Goal: Task Accomplishment & Management: Use online tool/utility

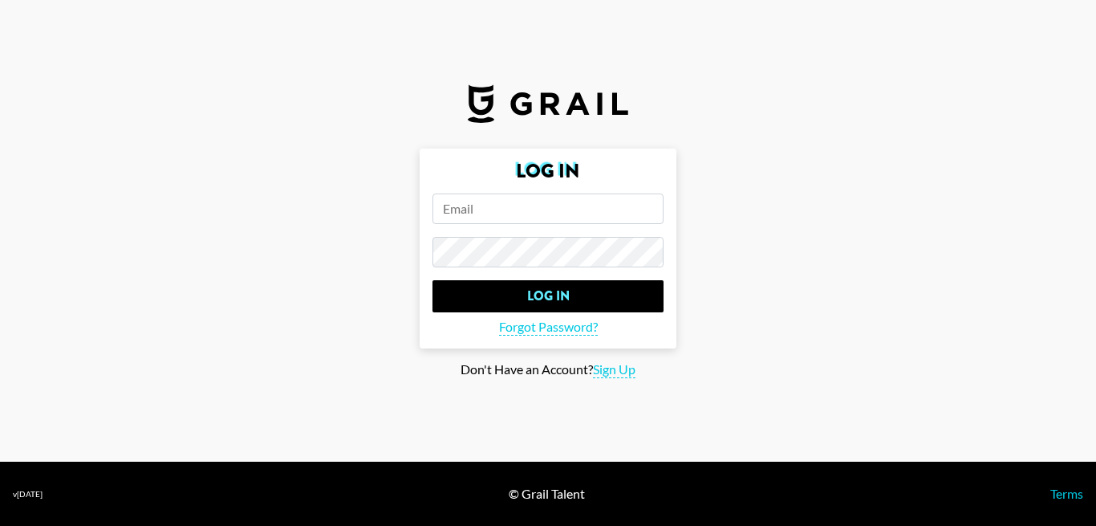
click at [533, 210] on input "email" at bounding box center [548, 208] width 231 height 30
paste input "[EMAIL_ADDRESS][DOMAIN_NAME]"
type input "[EMAIL_ADDRESS][DOMAIN_NAME]"
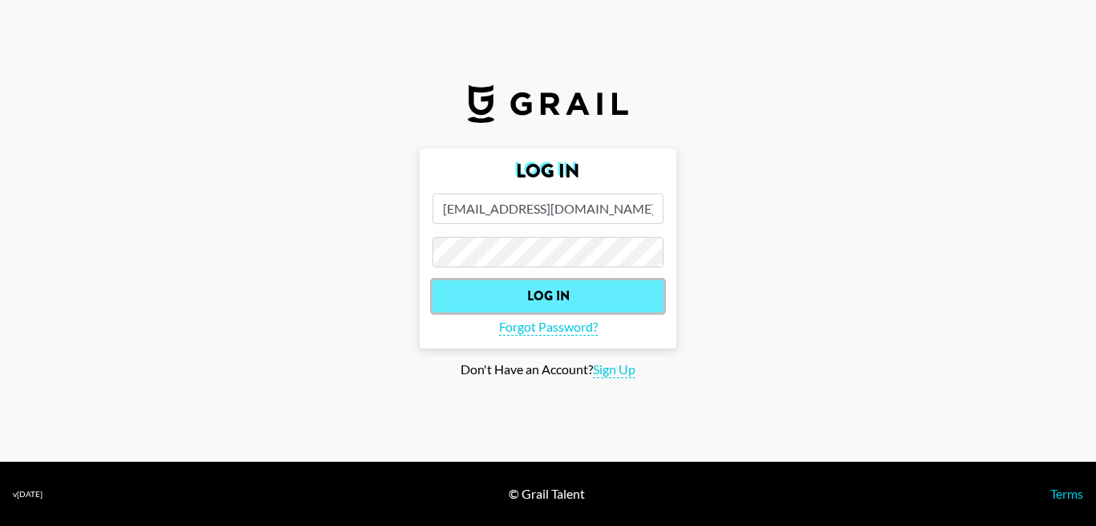
click at [574, 291] on input "Log In" at bounding box center [548, 296] width 231 height 32
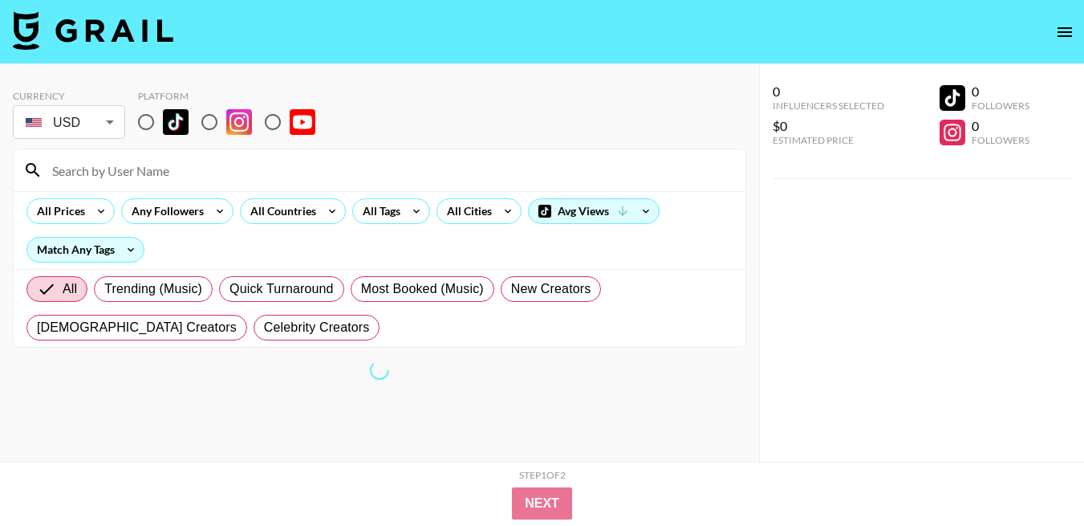
click at [211, 119] on input "radio" at bounding box center [210, 122] width 34 height 34
radio input "true"
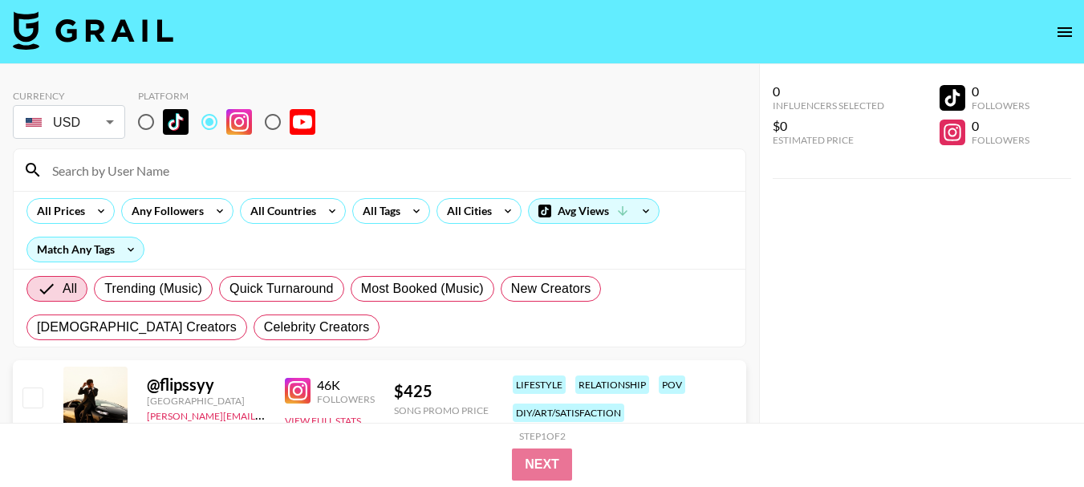
click at [301, 171] on input at bounding box center [389, 170] width 693 height 26
paste input "serenityshrinks"
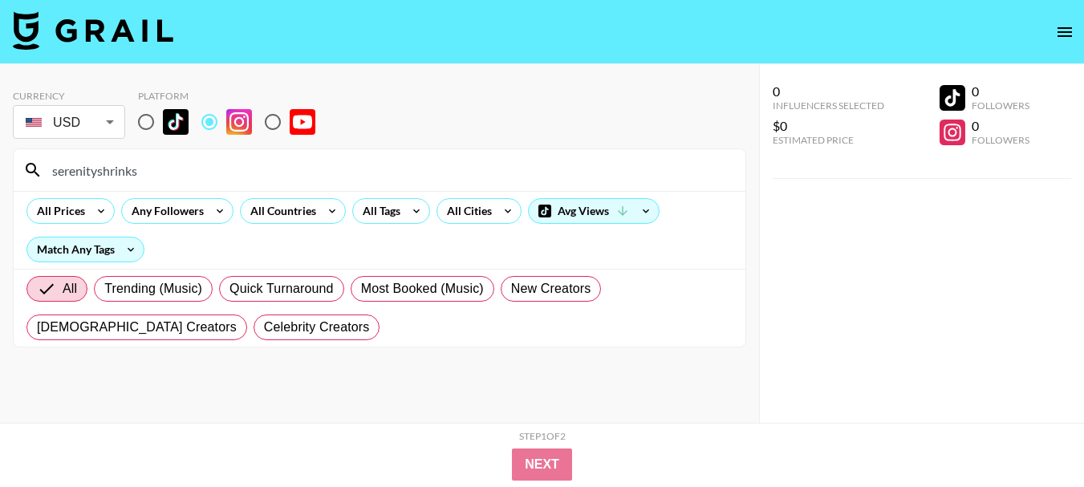
type input "serenityshrinks"
